Goal: Transaction & Acquisition: Purchase product/service

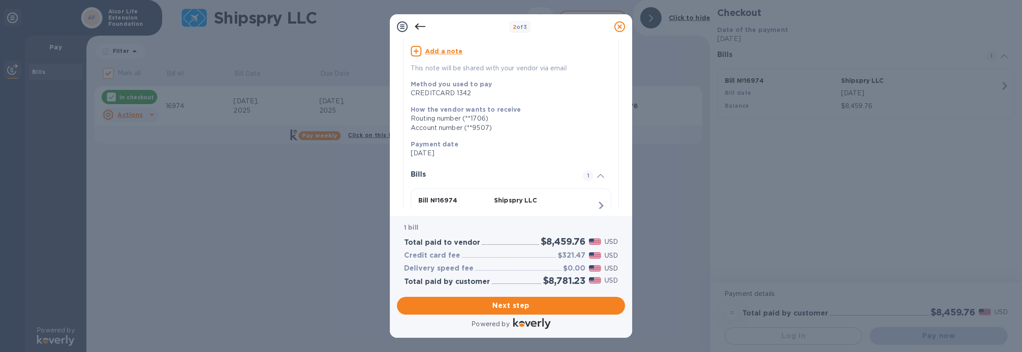
scroll to position [125, 0]
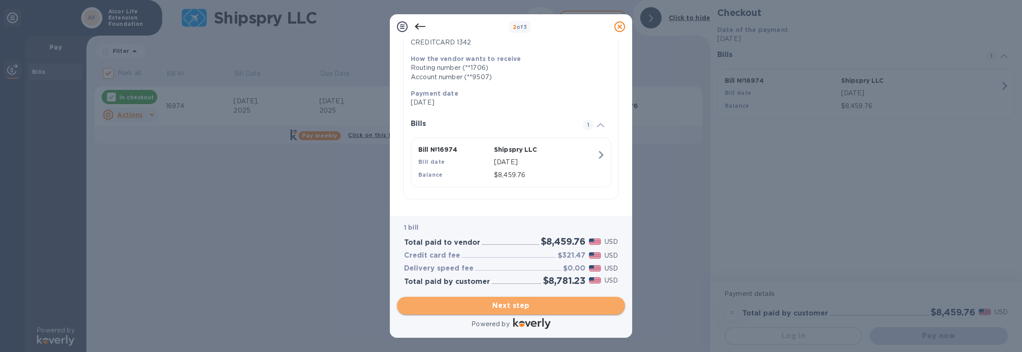
click at [518, 306] on span "Next step" at bounding box center [511, 306] width 214 height 11
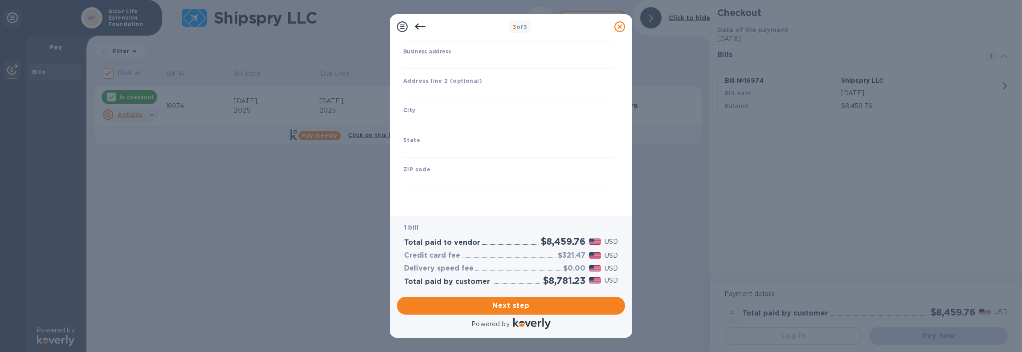
type input "[GEOGRAPHIC_DATA]"
click at [420, 29] on icon at bounding box center [420, 26] width 11 height 11
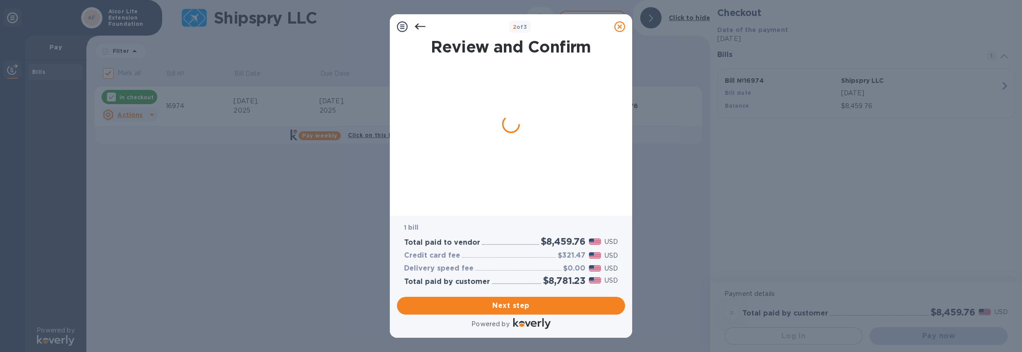
scroll to position [0, 0]
click at [420, 29] on icon at bounding box center [420, 26] width 11 height 11
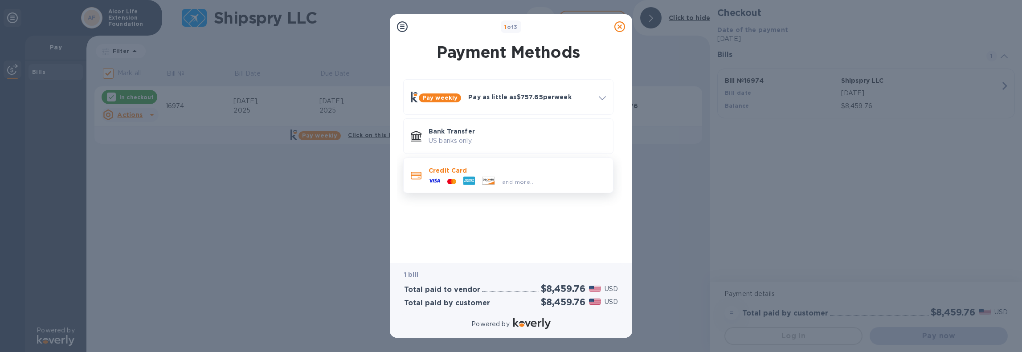
click at [477, 169] on p "Credit Card" at bounding box center [517, 170] width 177 height 9
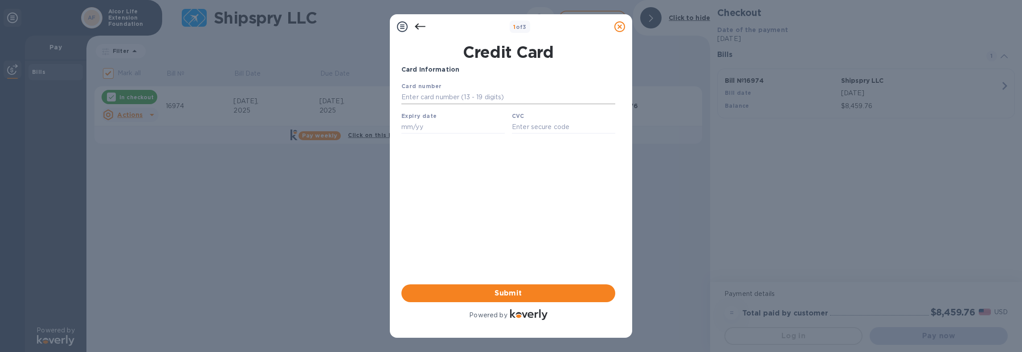
click at [456, 98] on input "text" at bounding box center [508, 97] width 214 height 13
type input "[CREDIT_CARD_NUMBER]"
click at [487, 127] on input "text" at bounding box center [452, 126] width 103 height 13
type input "04/29"
click at [537, 134] on input "text" at bounding box center [563, 126] width 103 height 13
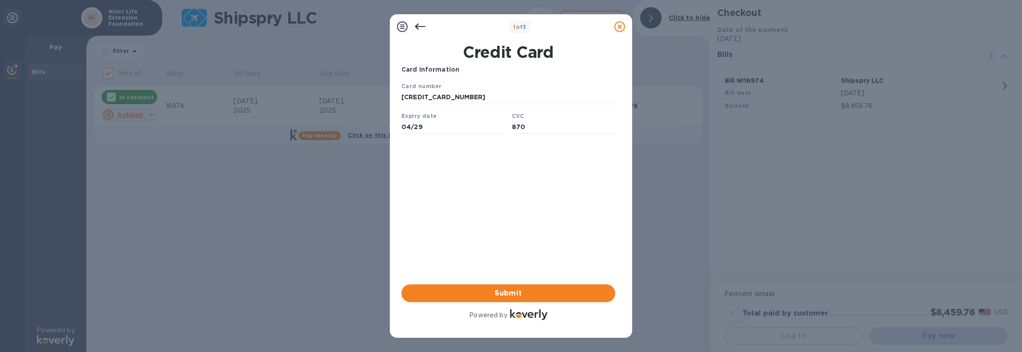
type input "870"
click at [535, 208] on div "Card Information Your browser does not support iframes Submit Powered by" at bounding box center [508, 193] width 214 height 257
click at [531, 283] on div "Card Information Your browser does not support iframes Submit Powered by" at bounding box center [508, 193] width 214 height 257
click at [531, 287] on button "Submit" at bounding box center [508, 294] width 214 height 18
click at [422, 29] on icon at bounding box center [420, 26] width 11 height 11
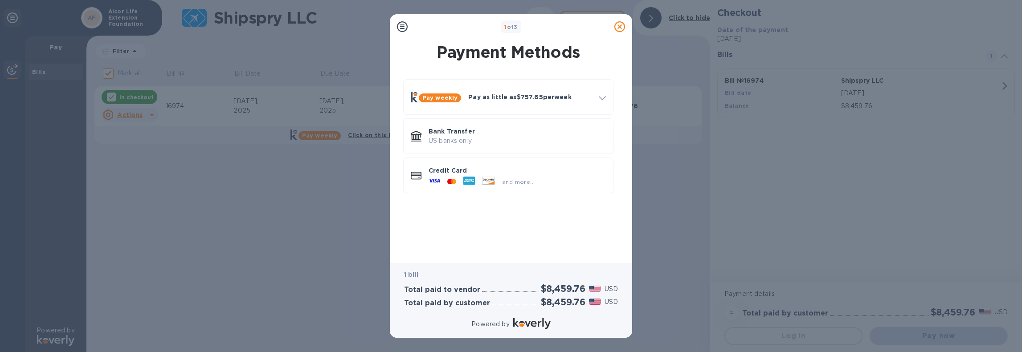
click at [422, 29] on div "1 of 3" at bounding box center [511, 26] width 200 height 13
click at [412, 29] on div "1 of 3" at bounding box center [511, 26] width 200 height 13
click at [406, 29] on icon at bounding box center [402, 26] width 11 height 11
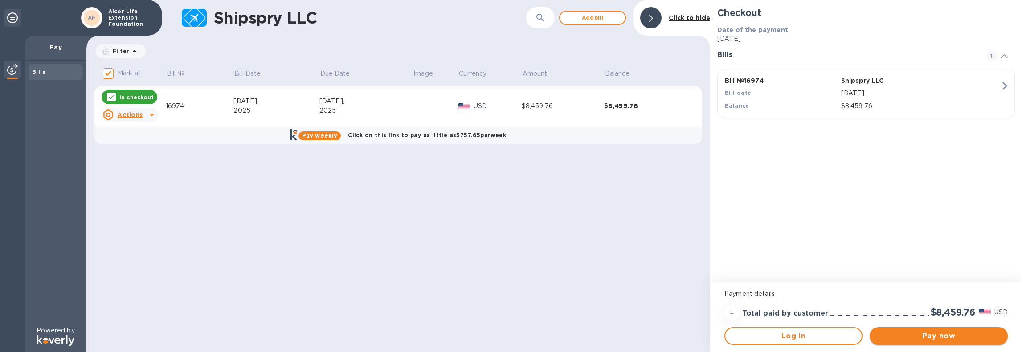
click at [932, 345] on button "Pay now" at bounding box center [939, 336] width 138 height 18
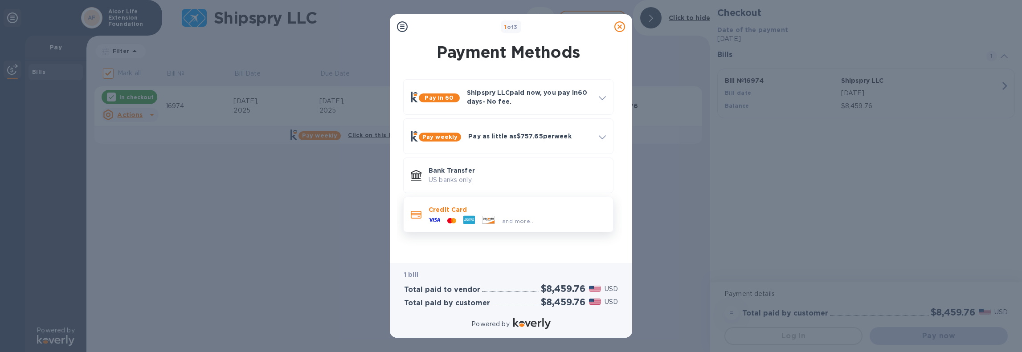
click at [527, 206] on p "Credit Card" at bounding box center [517, 209] width 177 height 9
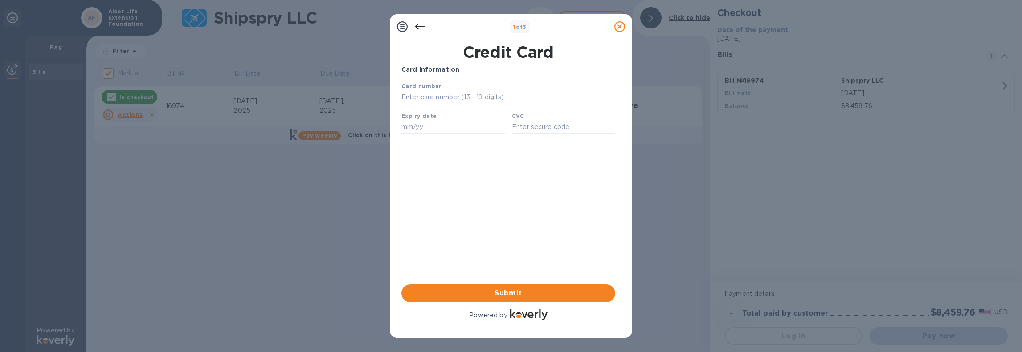
click at [464, 94] on input "text" at bounding box center [508, 97] width 214 height 13
type input "[CREDIT_CARD_NUMBER]"
click at [448, 132] on input "text" at bounding box center [452, 126] width 103 height 13
type input "04/29"
click at [569, 125] on input "text" at bounding box center [563, 126] width 103 height 13
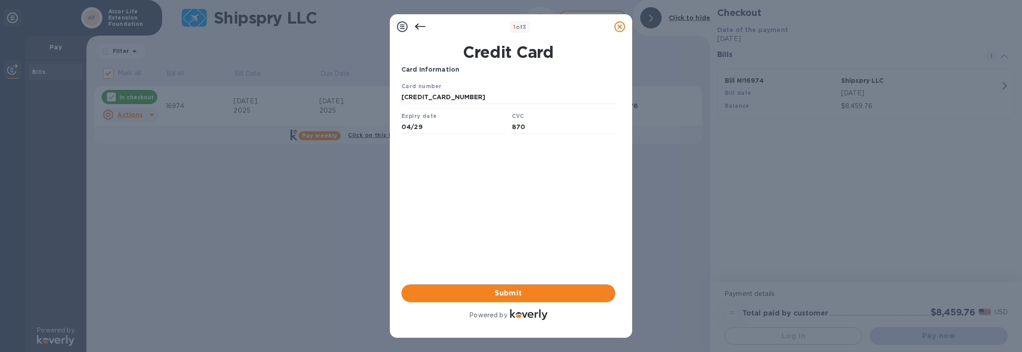
type input "870"
click at [548, 206] on div "Card Information Your browser does not support iframes Submit Powered by" at bounding box center [508, 193] width 214 height 257
click at [539, 291] on span "Submit" at bounding box center [508, 293] width 200 height 11
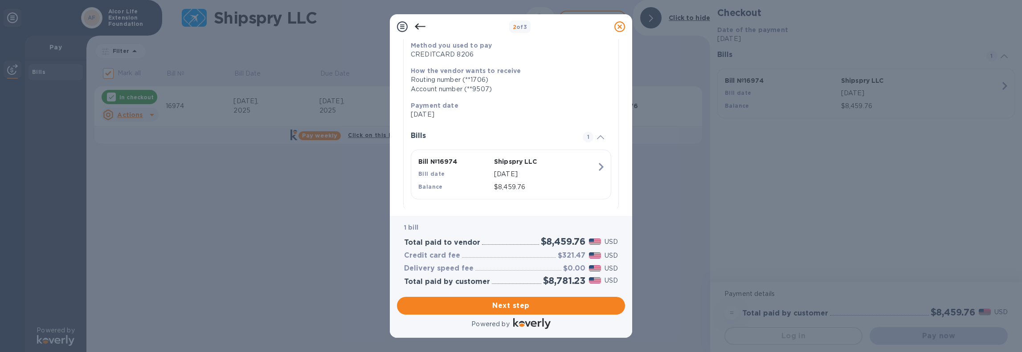
scroll to position [125, 0]
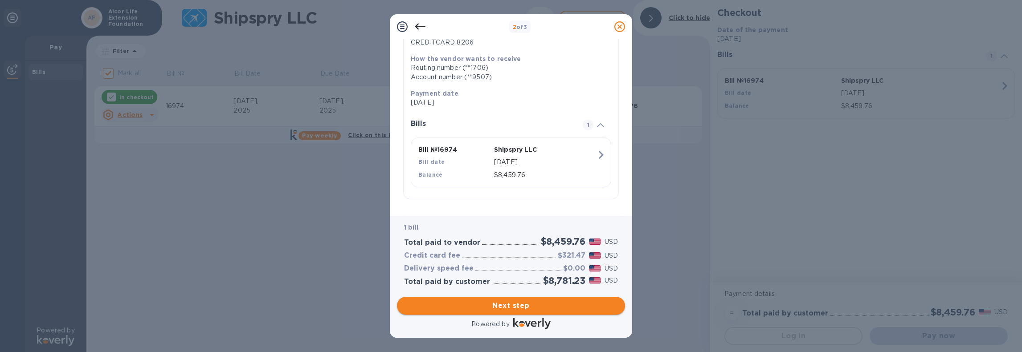
drag, startPoint x: 478, startPoint y: 304, endPoint x: 483, endPoint y: 296, distance: 9.6
click at [478, 304] on span "Next step" at bounding box center [511, 306] width 214 height 11
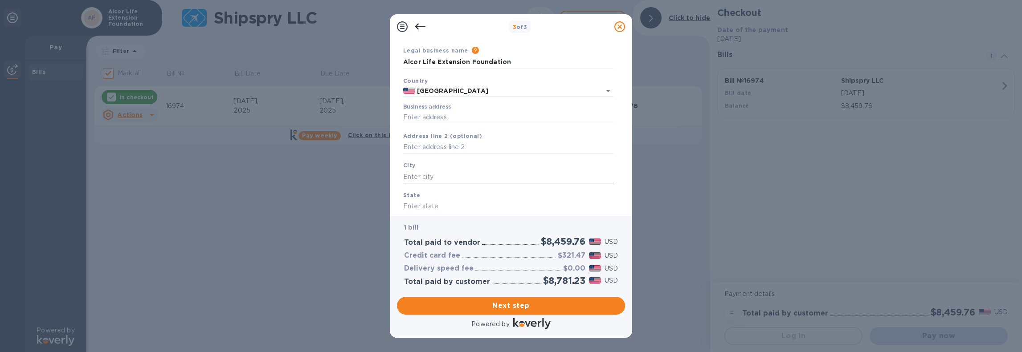
scroll to position [9, 0]
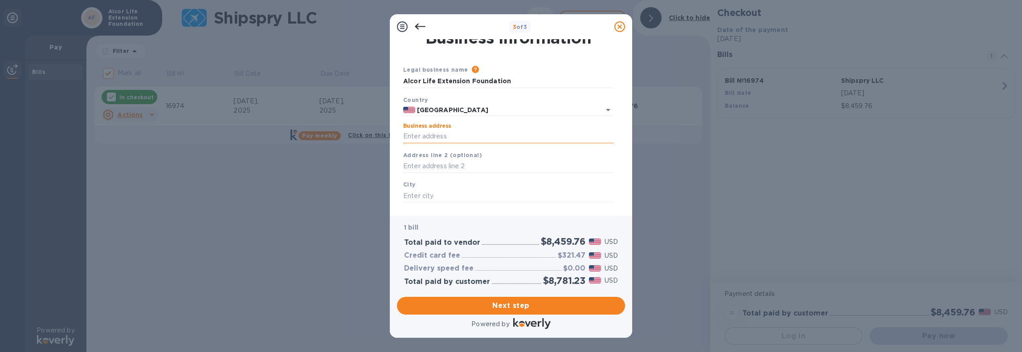
click at [483, 138] on input "Business address" at bounding box center [508, 136] width 210 height 13
type input "[STREET_ADDRESS]"
click at [485, 167] on input "text" at bounding box center [508, 166] width 210 height 13
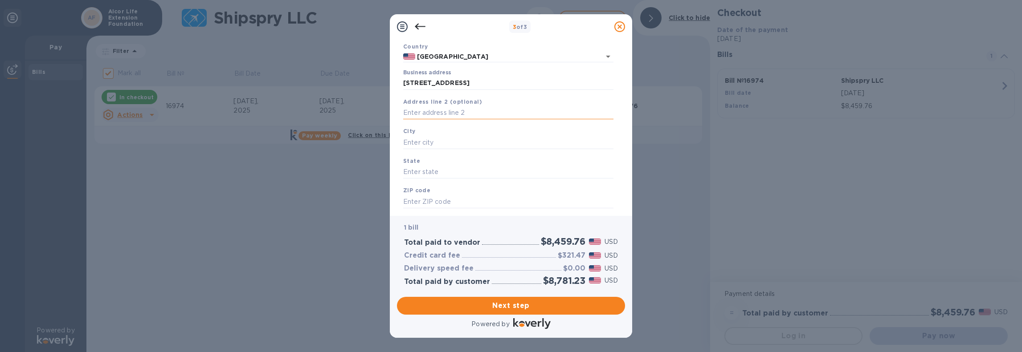
scroll to position [83, 0]
click at [466, 129] on div "City" at bounding box center [508, 117] width 217 height 30
click at [463, 123] on input "text" at bounding box center [508, 121] width 210 height 13
type input "Scottsdale"
type input "AZ"
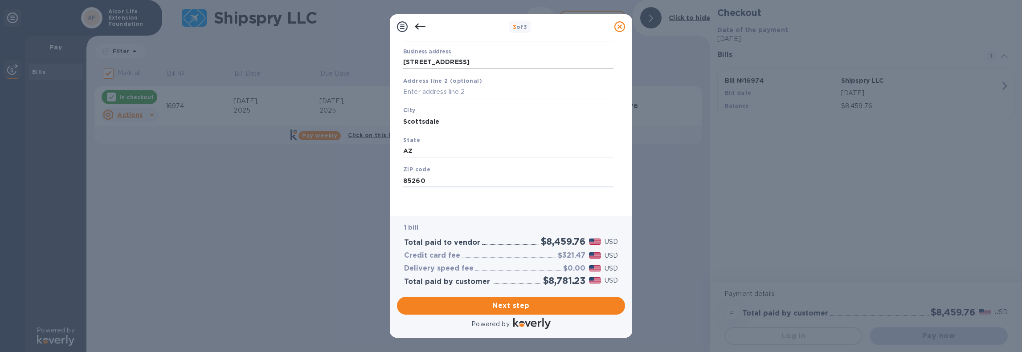
type input "85260"
click at [478, 62] on input "[STREET_ADDRESS]" at bounding box center [508, 62] width 210 height 13
type input "[STREET_ADDRESS]"
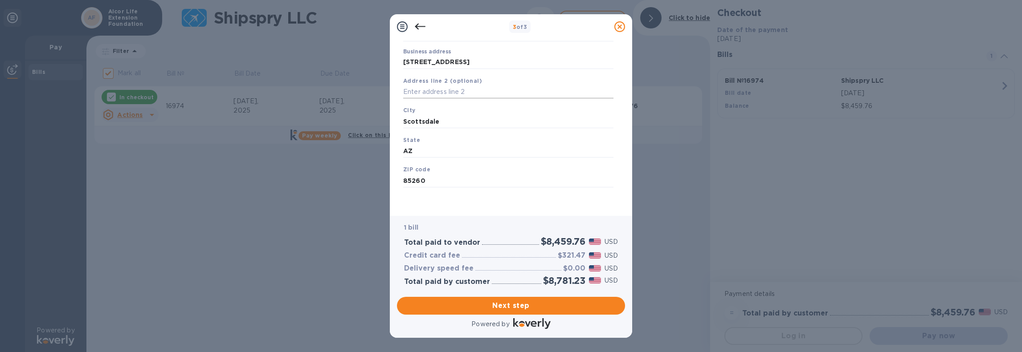
click at [468, 91] on input "text" at bounding box center [508, 92] width 210 height 13
type input "110"
click at [523, 300] on button "Next step" at bounding box center [511, 306] width 228 height 18
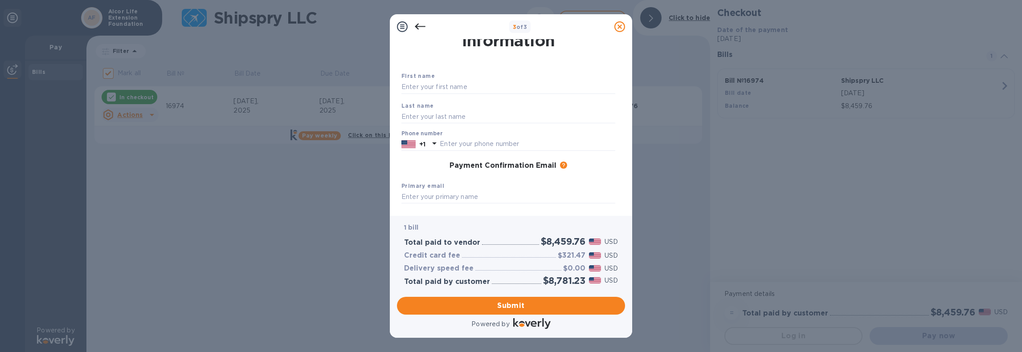
scroll to position [0, 0]
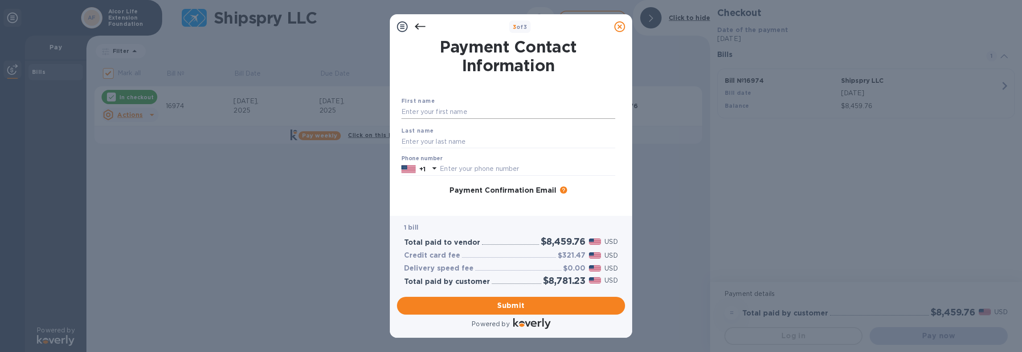
click at [463, 117] on input "text" at bounding box center [508, 112] width 214 height 13
type input "[PERSON_NAME]"
type input "4805500279"
type input "[EMAIL_ADDRESS][PERSON_NAME][DOMAIN_NAME]"
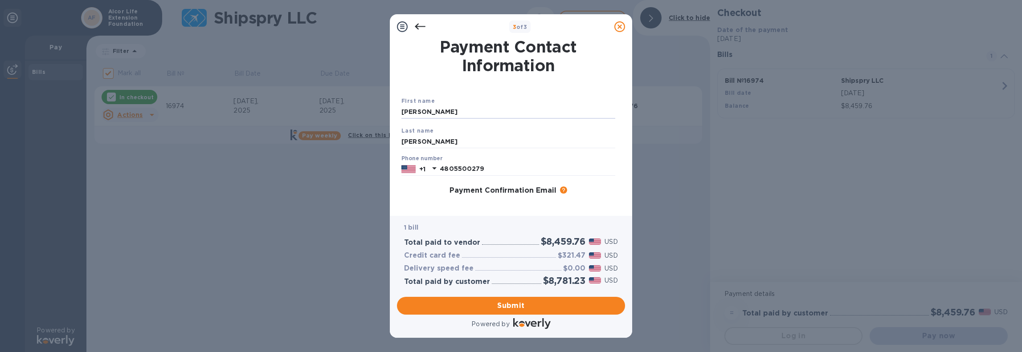
scroll to position [74, 0]
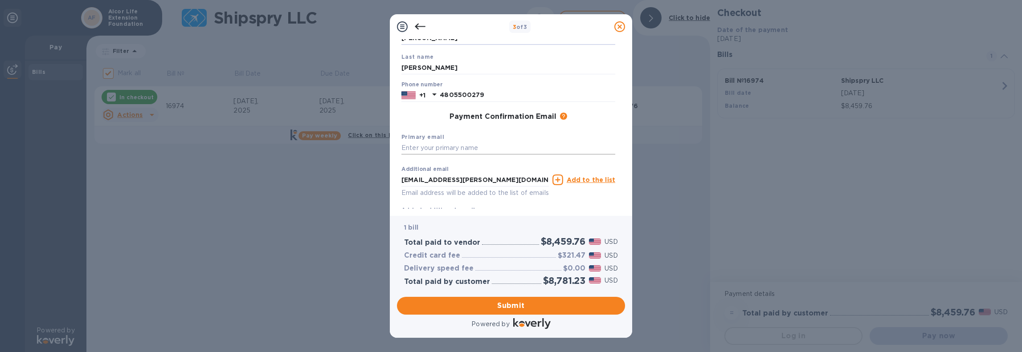
click at [493, 148] on input "text" at bounding box center [508, 148] width 214 height 13
click at [497, 175] on input "[EMAIL_ADDRESS][PERSON_NAME][DOMAIN_NAME]" at bounding box center [474, 179] width 147 height 13
click at [488, 150] on input "text" at bounding box center [508, 148] width 214 height 13
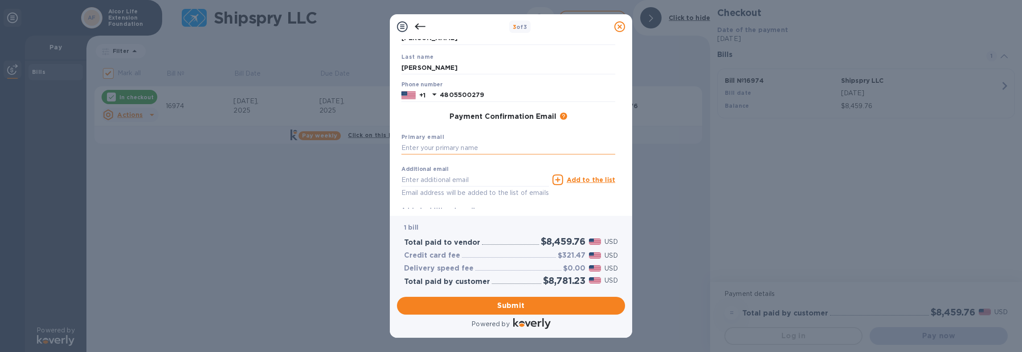
paste input "[EMAIL_ADDRESS][PERSON_NAME][DOMAIN_NAME]"
type input "[EMAIL_ADDRESS][PERSON_NAME][DOMAIN_NAME]"
click at [500, 130] on div "Primary email [PERSON_NAME][EMAIL_ADDRESS][PERSON_NAME][DOMAIN_NAME]" at bounding box center [508, 144] width 221 height 30
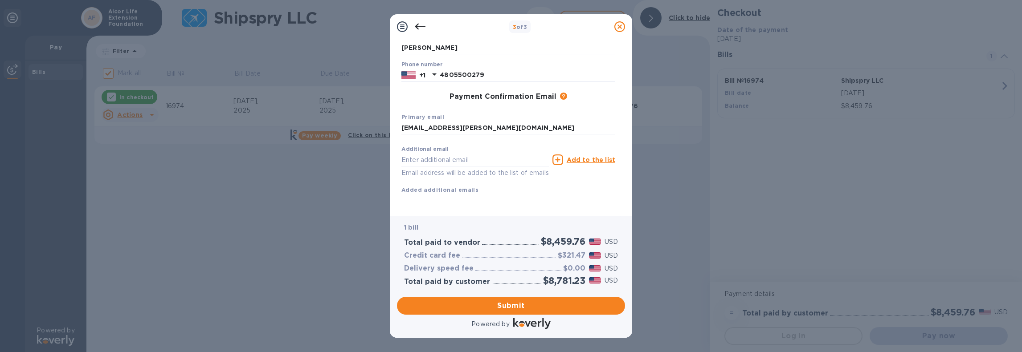
scroll to position [104, 0]
click at [512, 305] on span "Submit" at bounding box center [511, 306] width 214 height 11
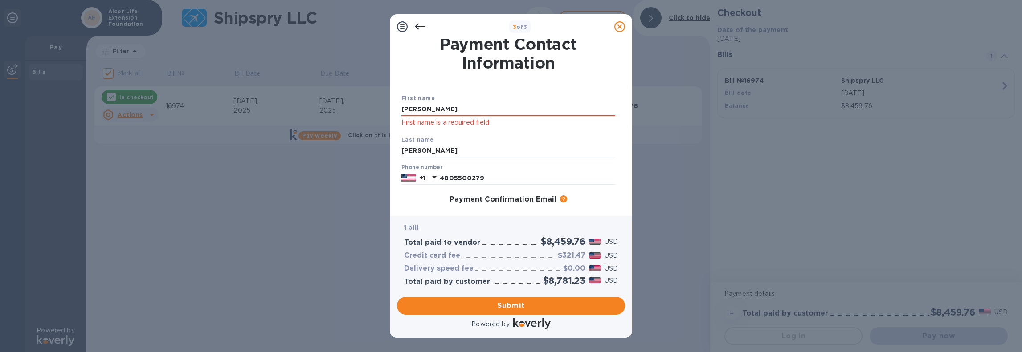
scroll to position [0, 0]
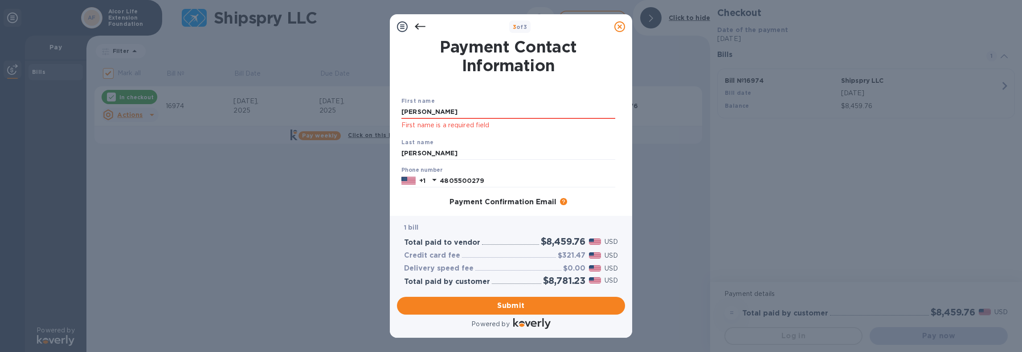
click at [467, 103] on div "First name [PERSON_NAME] First name is a required field" at bounding box center [508, 113] width 221 height 41
click at [465, 110] on input "[PERSON_NAME]" at bounding box center [508, 112] width 214 height 13
type input "[PERSON_NAME]"
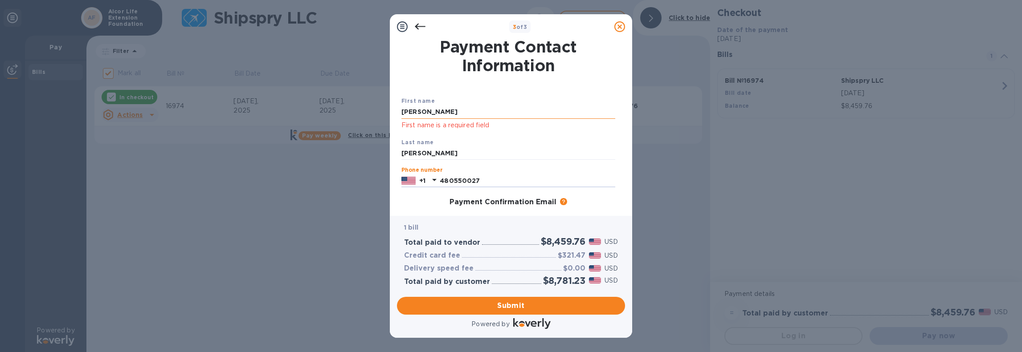
type input "4805500279"
click at [435, 205] on div "Payment Confirmation Email The added email addresses will be used to send the p…" at bounding box center [508, 202] width 214 height 9
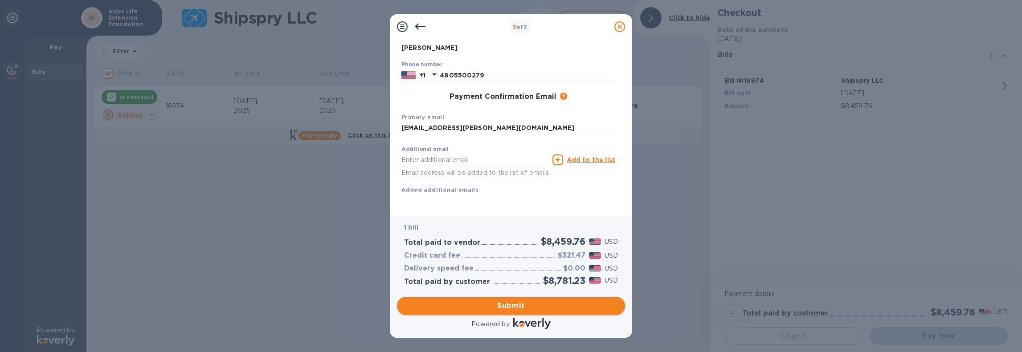
click at [510, 310] on span "Submit" at bounding box center [511, 306] width 214 height 11
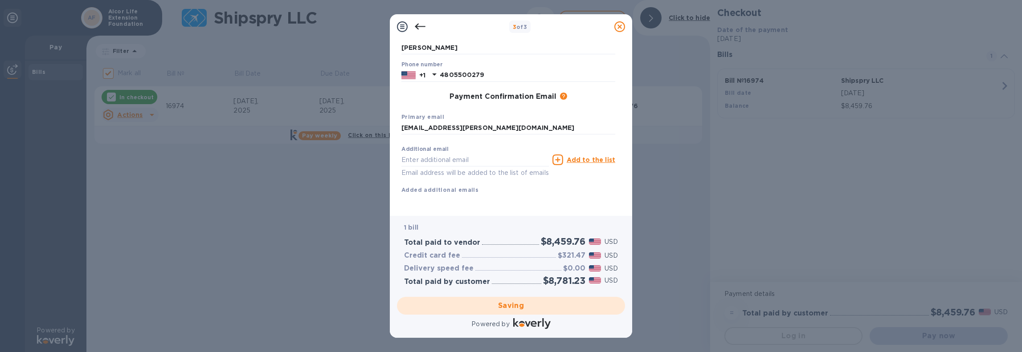
checkbox input "false"
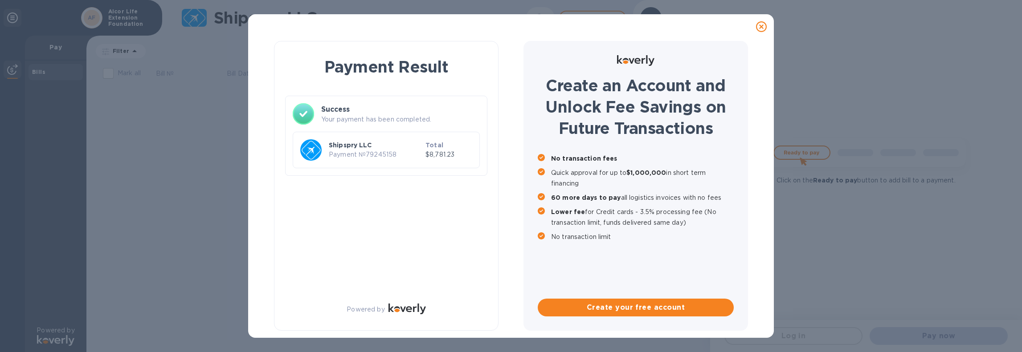
scroll to position [0, 0]
